Goal: Task Accomplishment & Management: Manage account settings

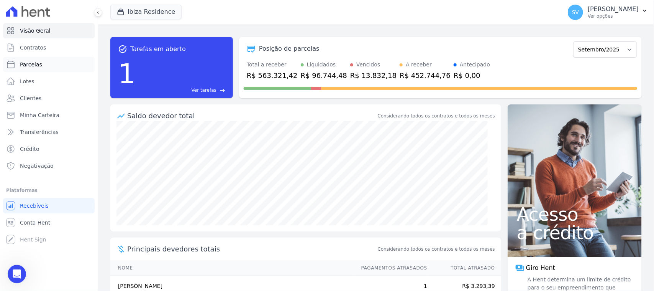
click at [56, 66] on link "Parcelas" at bounding box center [49, 64] width 92 height 15
select select
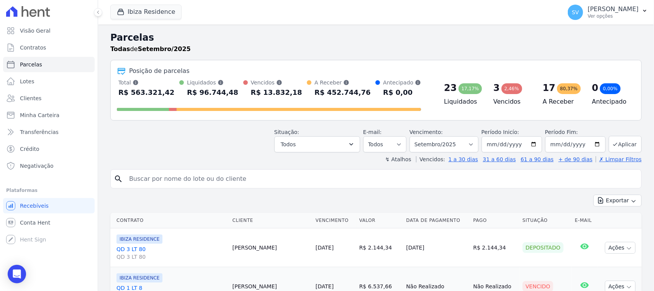
click at [194, 175] on input "search" at bounding box center [382, 178] width 514 height 15
type input "[PERSON_NAME]"
select select
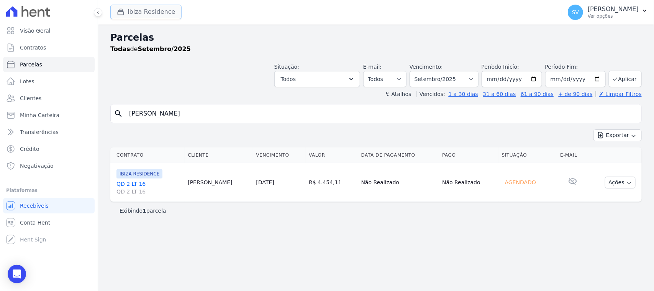
click at [169, 10] on button "Ibiza Residence" at bounding box center [145, 12] width 71 height 15
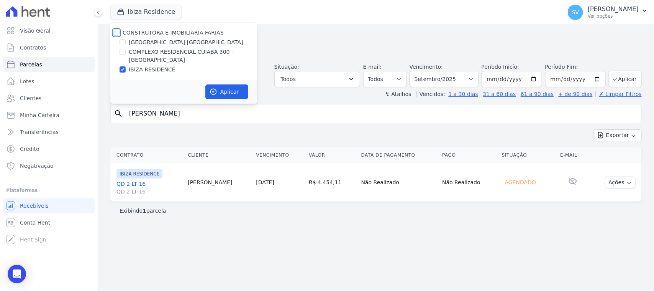
click at [114, 31] on input "CONSTRUTORA E IMOBILIARIA FARIAS" at bounding box center [116, 33] width 6 height 6
checkbox input "true"
click at [215, 89] on icon "button" at bounding box center [214, 92] width 8 height 8
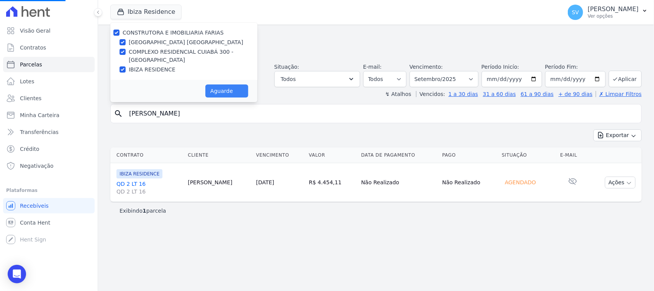
click at [295, 37] on h2 "Parcelas" at bounding box center [376, 38] width 532 height 14
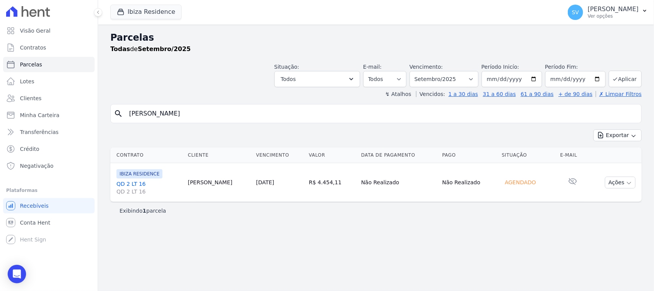
select select
click at [622, 178] on button "Ações" at bounding box center [620, 182] width 31 height 12
click at [473, 238] on div "Parcelas Todas de Setembro/2025 Situação: Agendado Em Aberto Pago Processando C…" at bounding box center [376, 158] width 556 height 266
